Goal: Task Accomplishment & Management: Manage account settings

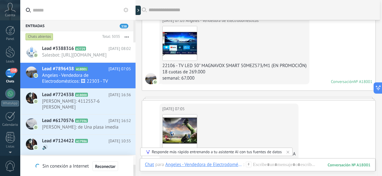
scroll to position [56, 0]
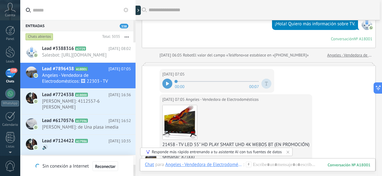
click at [167, 83] on icon at bounding box center [167, 84] width 3 height 4
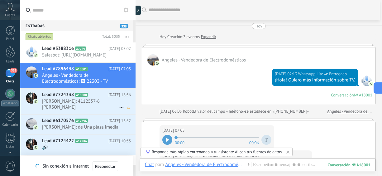
click at [77, 108] on span "[PERSON_NAME]: 4112557-6 [PERSON_NAME]" at bounding box center [80, 104] width 77 height 12
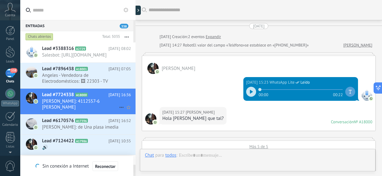
scroll to position [393, 0]
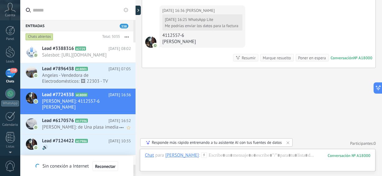
click at [68, 128] on span "[PERSON_NAME]: de Una plasa imedia" at bounding box center [80, 127] width 77 height 6
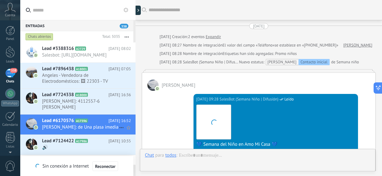
scroll to position [406, 0]
